Goal: Check status: Check status

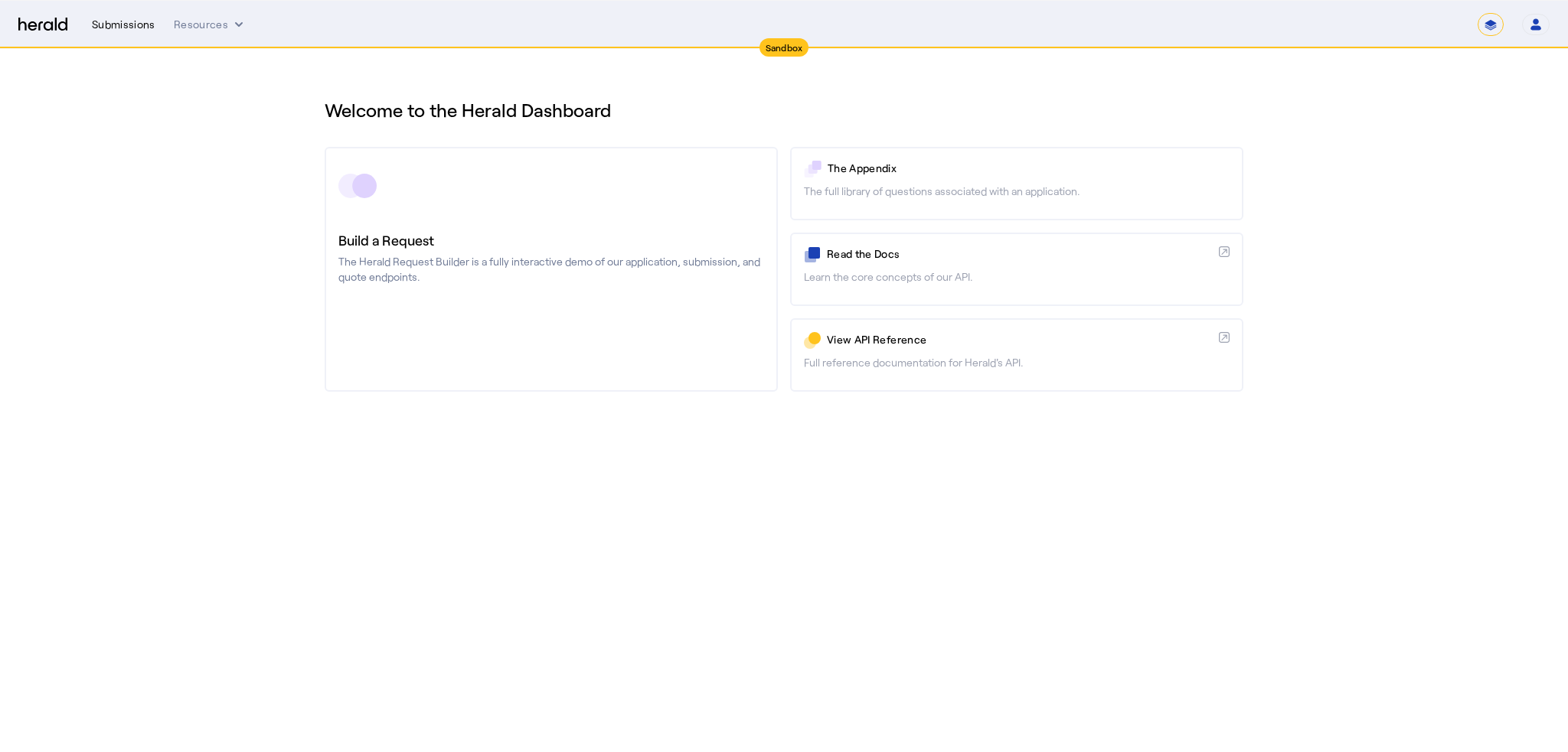
click at [135, 22] on div "Submissions" at bounding box center [123, 24] width 63 height 16
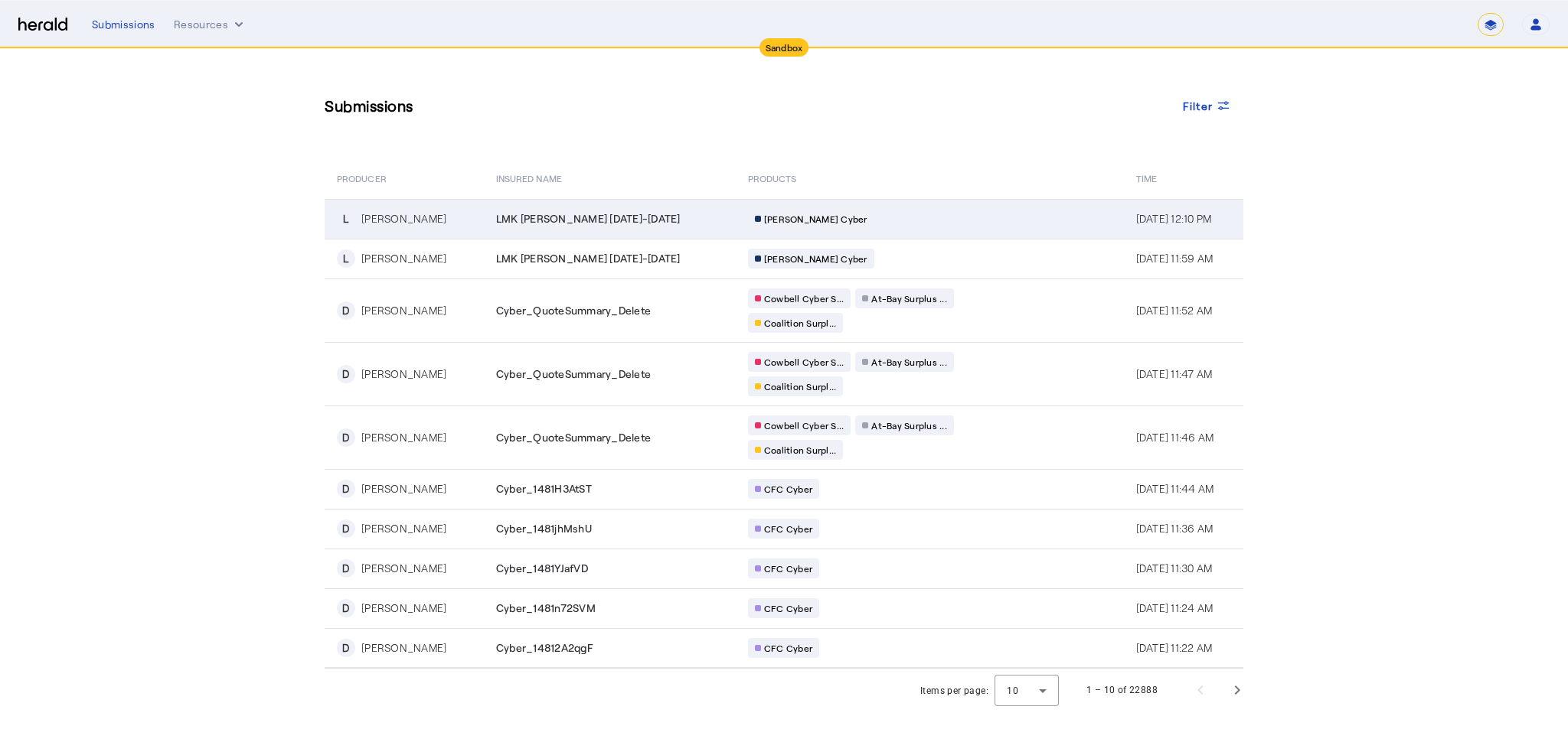
click at [363, 227] on div "L [PERSON_NAME]" at bounding box center [407, 218] width 141 height 18
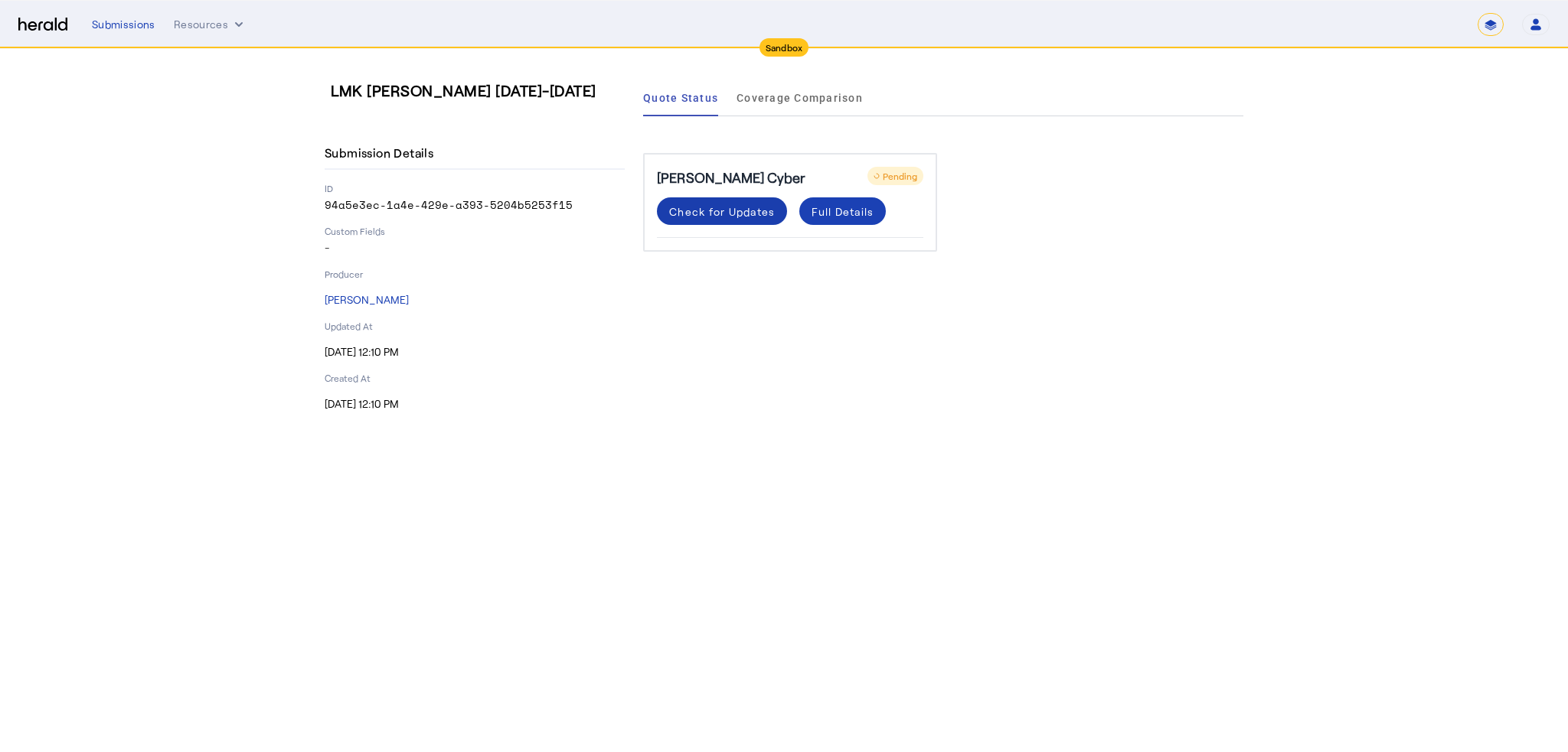
click at [719, 216] on div "Check for Updates" at bounding box center [721, 212] width 106 height 16
click at [736, 209] on div "Check for Updates" at bounding box center [721, 212] width 106 height 16
click at [824, 213] on div "Full Details" at bounding box center [843, 212] width 62 height 16
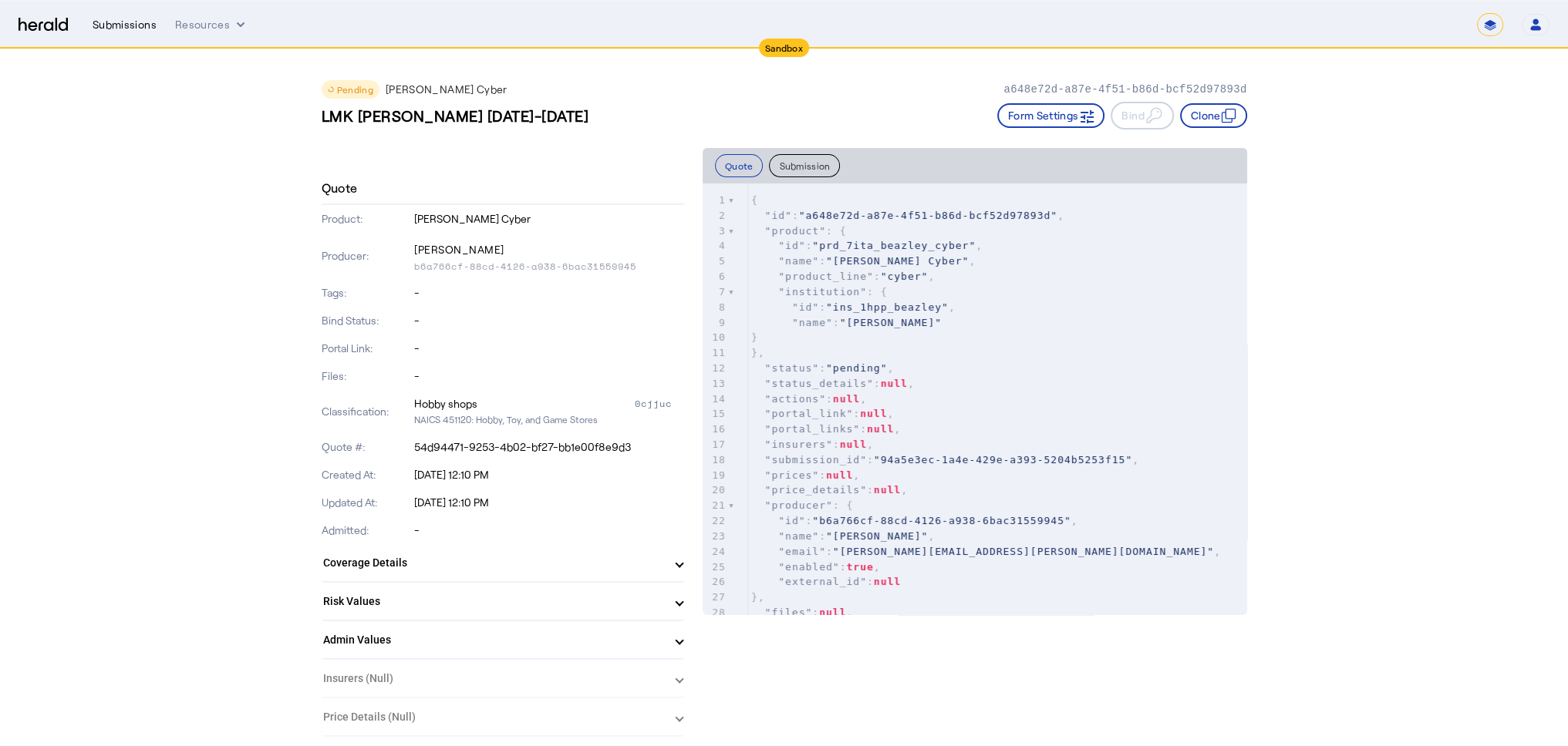
click at [121, 27] on div "Submissions" at bounding box center [124, 24] width 64 height 16
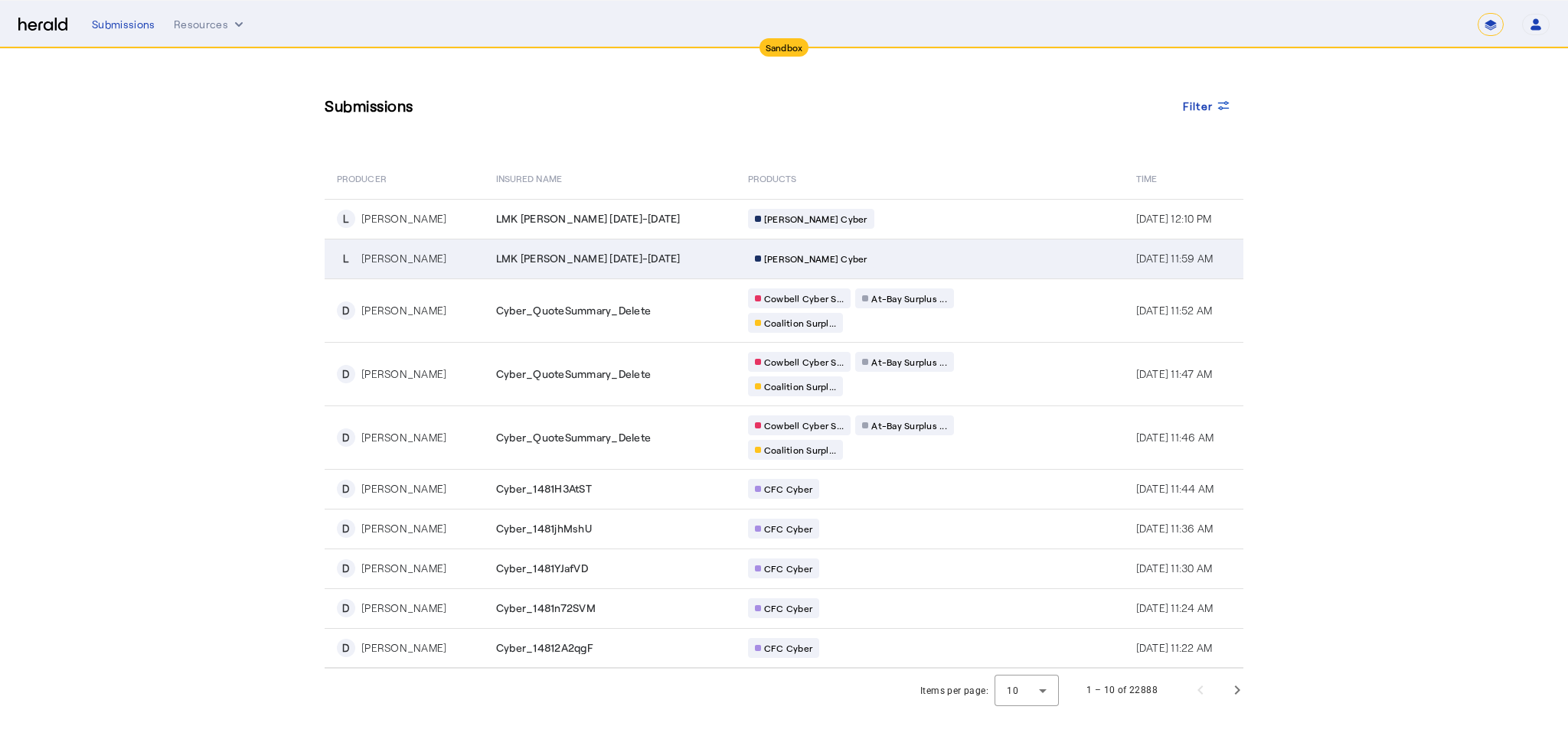
click at [397, 256] on div "[PERSON_NAME]" at bounding box center [404, 259] width 85 height 16
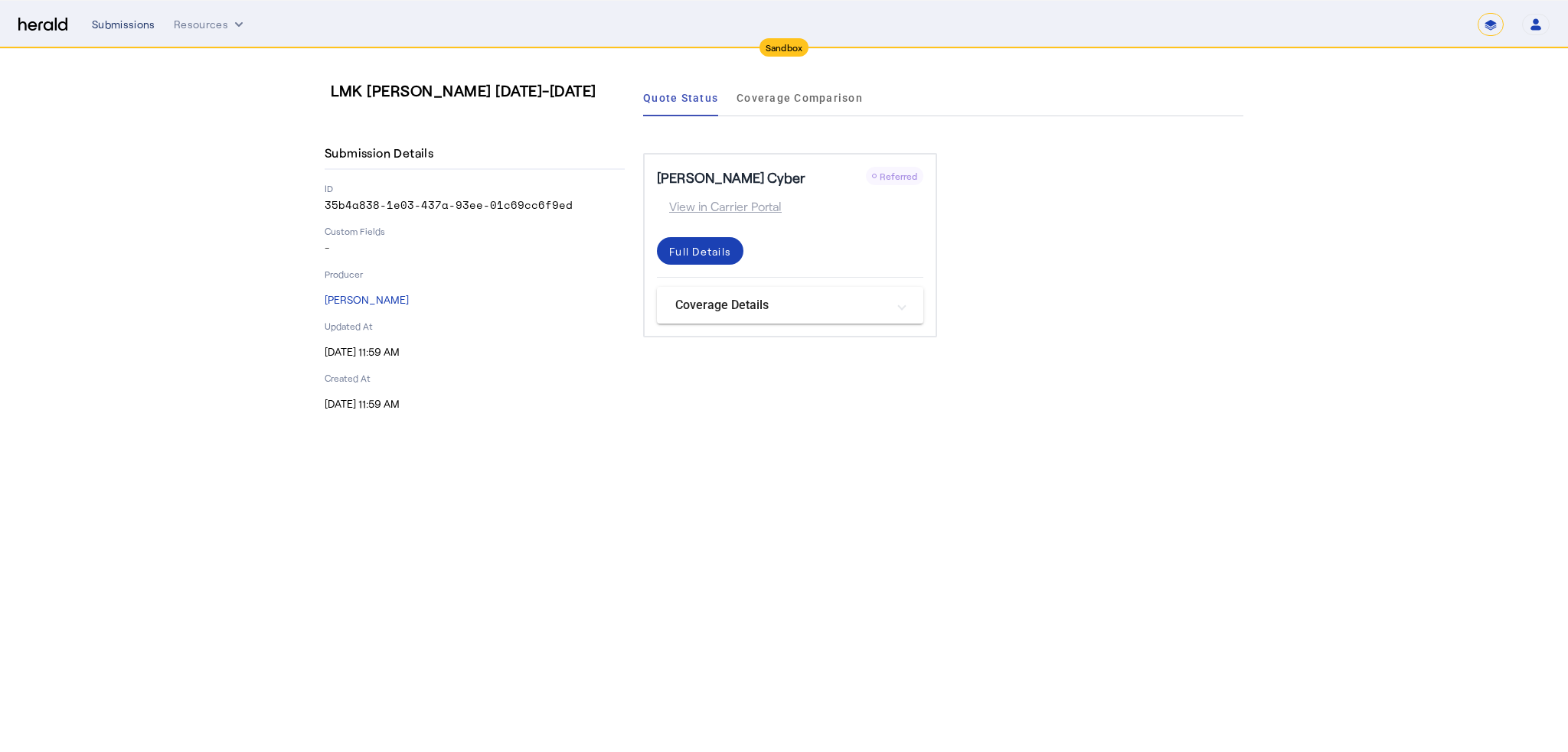
click at [114, 25] on div "Submissions" at bounding box center [123, 24] width 63 height 16
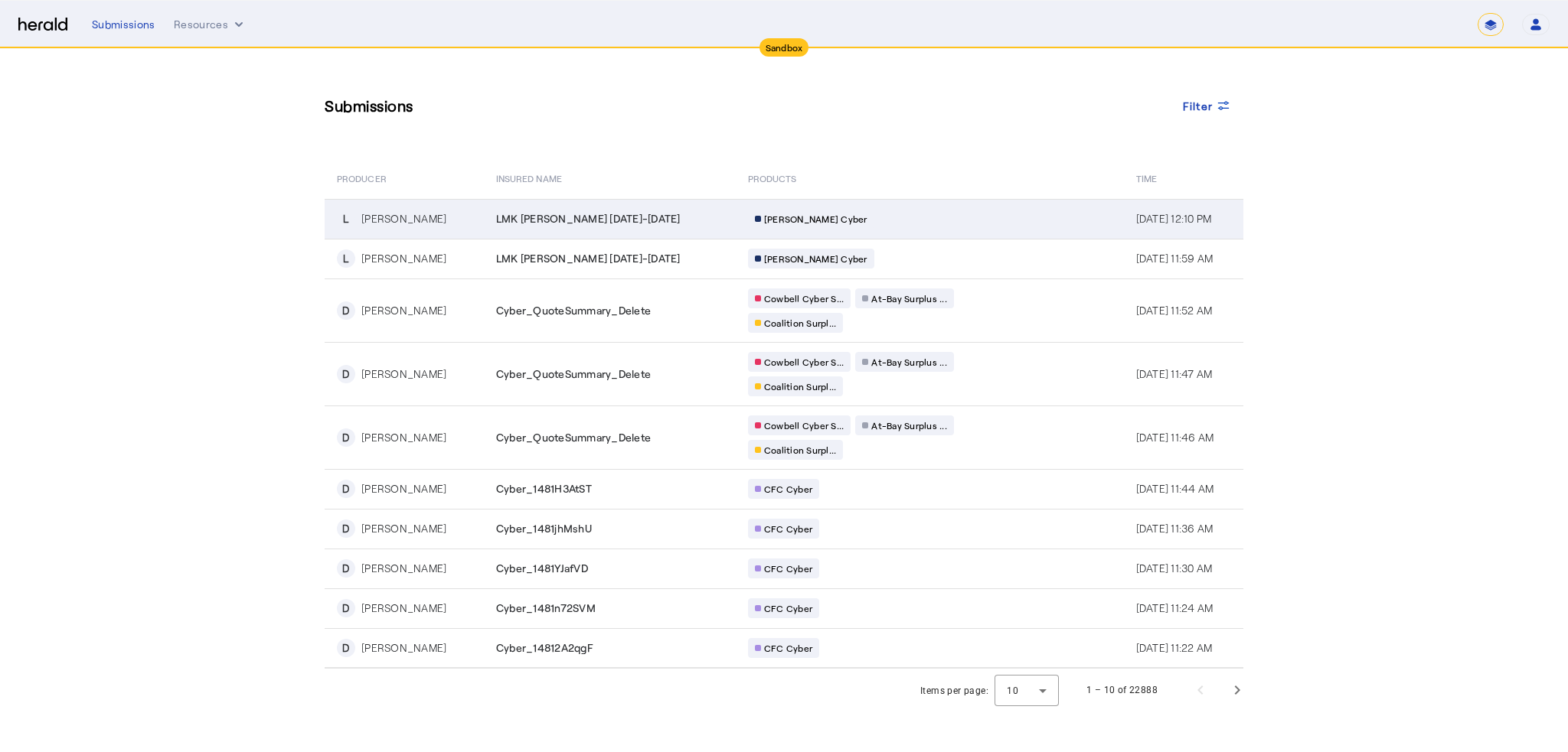
click at [382, 215] on div "[PERSON_NAME]" at bounding box center [404, 219] width 85 height 16
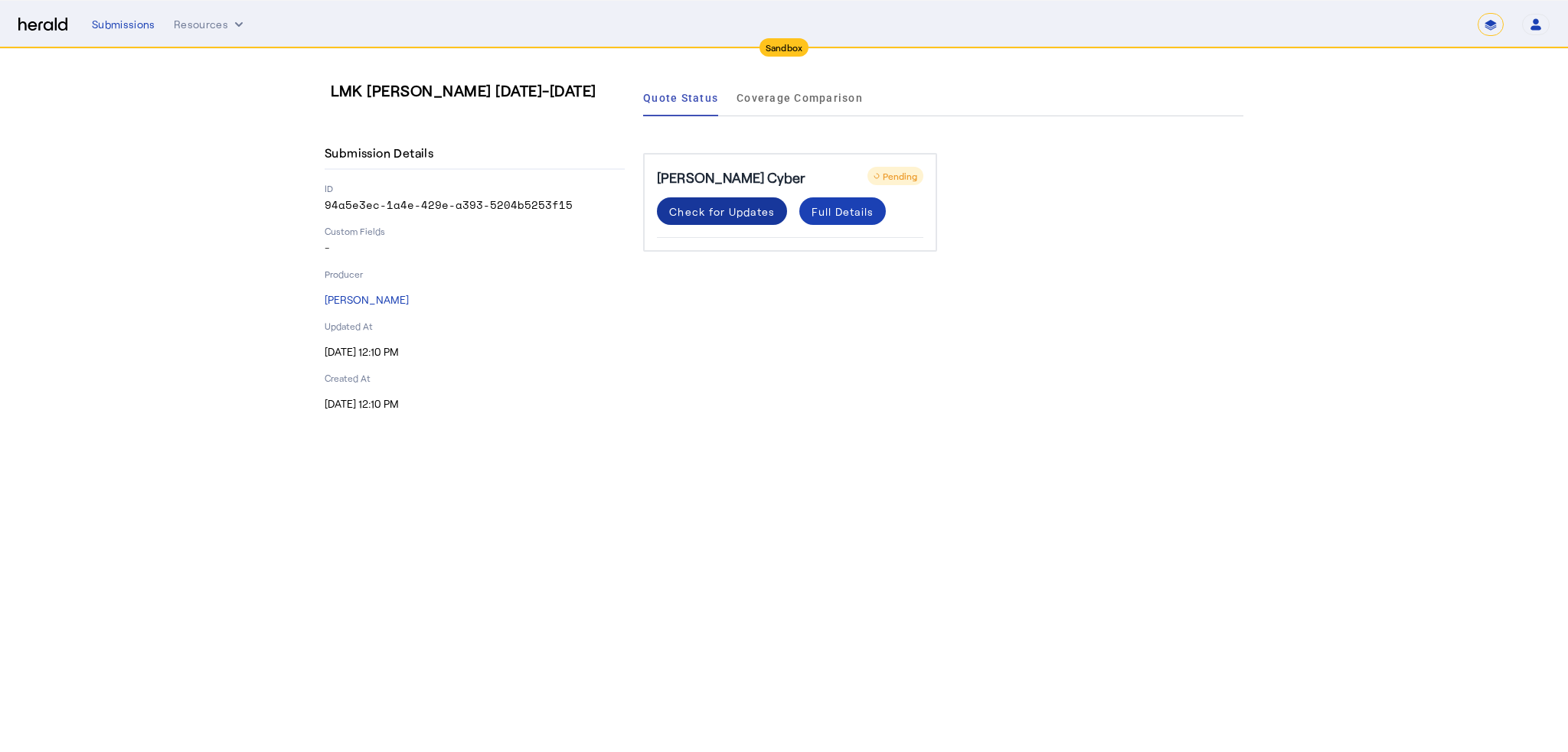
click at [715, 216] on div "Check for Updates" at bounding box center [721, 212] width 106 height 16
click at [731, 206] on div "Check for Updates" at bounding box center [721, 212] width 106 height 16
click at [747, 216] on div "Check for Updates" at bounding box center [721, 212] width 106 height 16
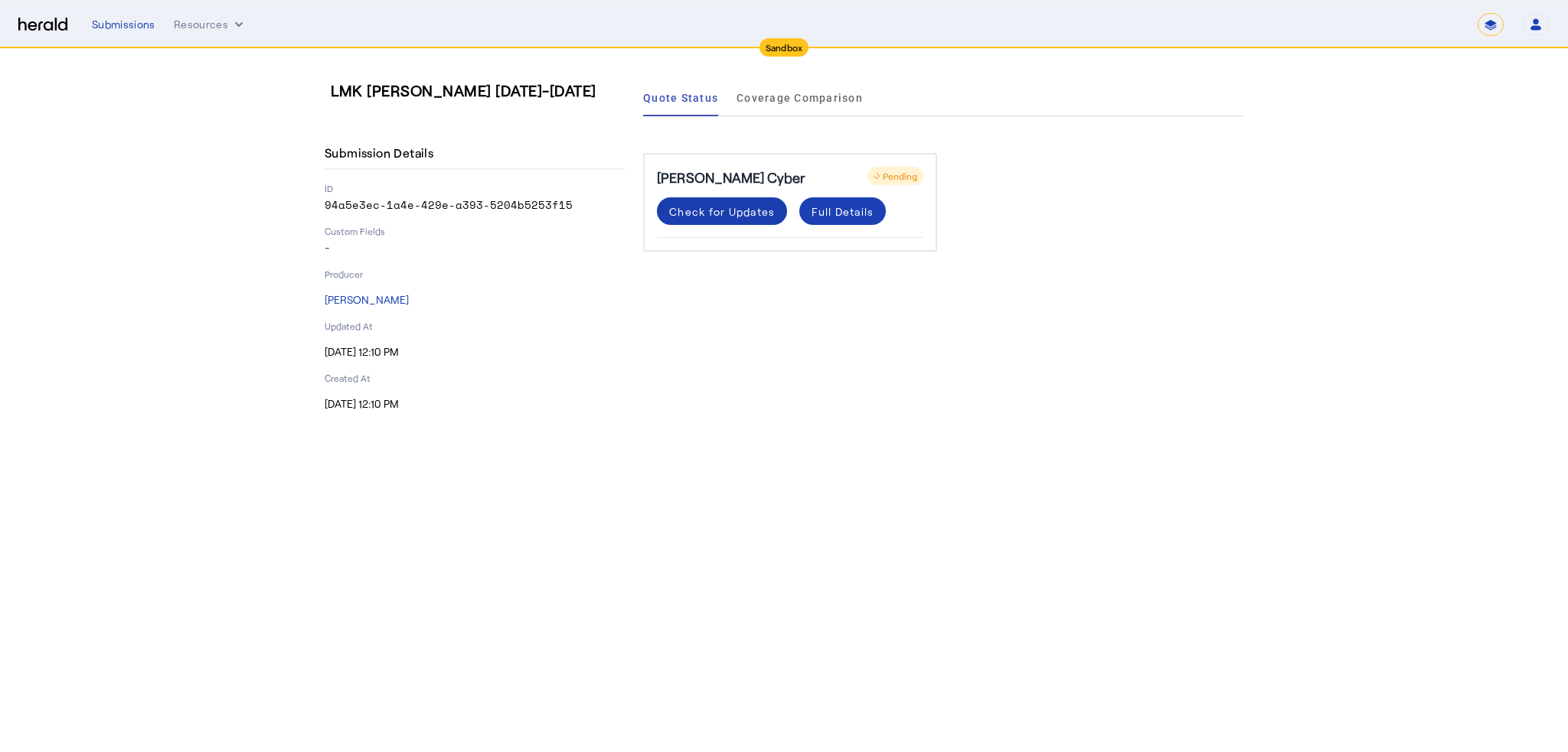
click at [717, 208] on div "Check for Updates" at bounding box center [721, 212] width 106 height 16
click at [772, 218] on span at bounding box center [721, 212] width 130 height 37
click at [702, 216] on div "Check for Updates" at bounding box center [721, 212] width 106 height 16
click at [737, 205] on div "Check for Updates" at bounding box center [721, 212] width 106 height 16
click at [740, 205] on div "Check for Updates" at bounding box center [721, 212] width 106 height 16
